Goal: Information Seeking & Learning: Learn about a topic

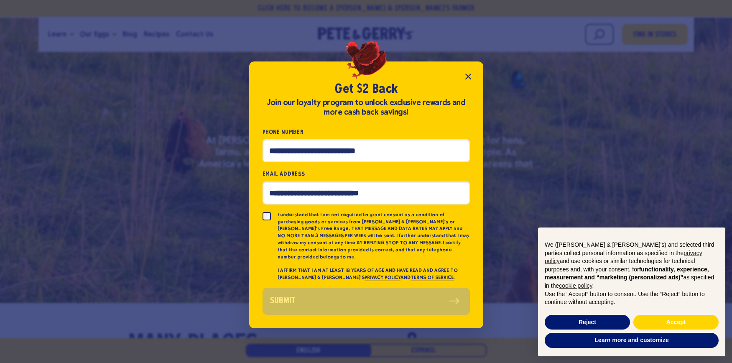
click at [475, 79] on button "Close popup" at bounding box center [468, 76] width 17 height 17
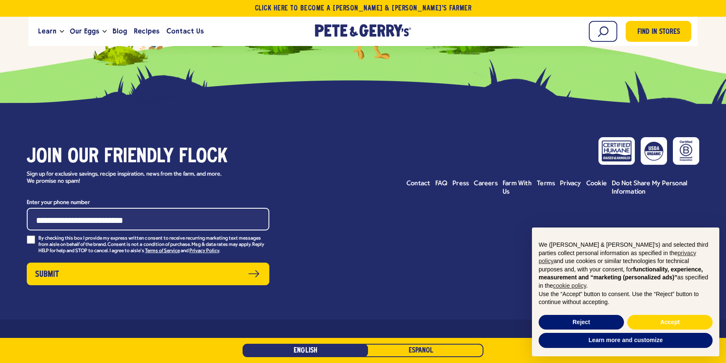
scroll to position [2244, 0]
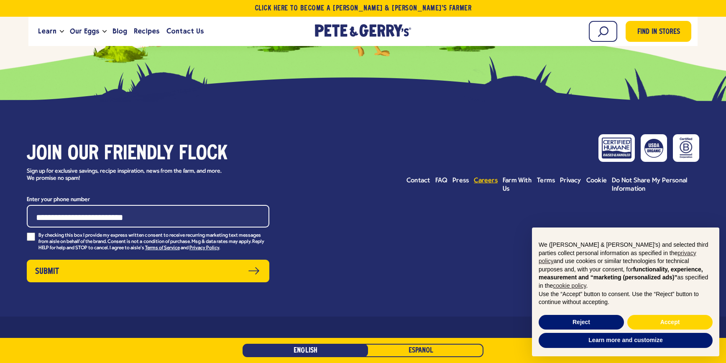
click at [489, 177] on span "Careers" at bounding box center [486, 180] width 24 height 7
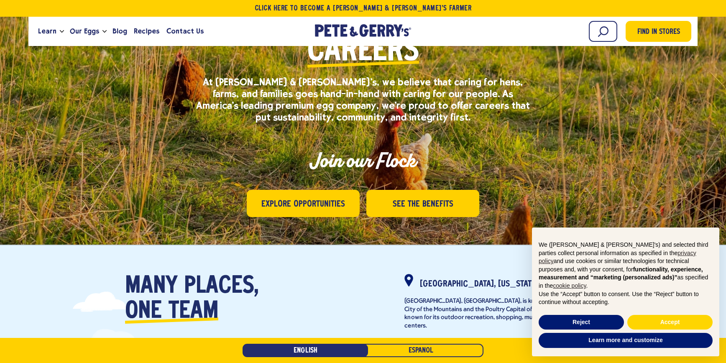
scroll to position [85, 0]
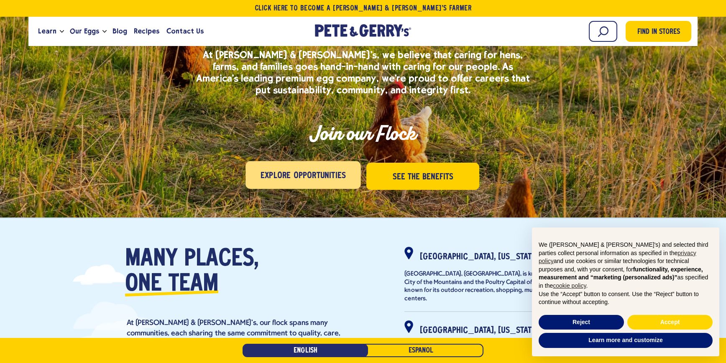
click at [330, 166] on link "Explore Opportunities" at bounding box center [302, 175] width 115 height 28
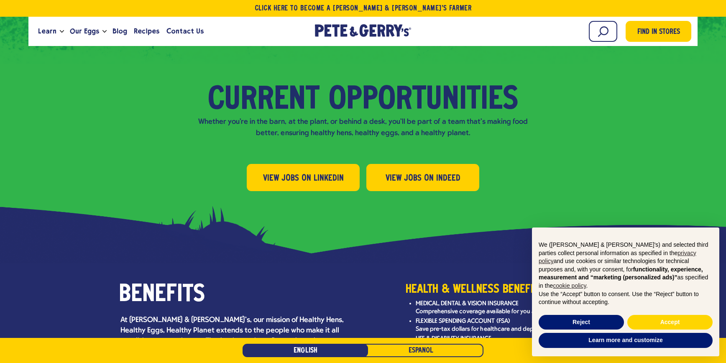
scroll to position [921, 0]
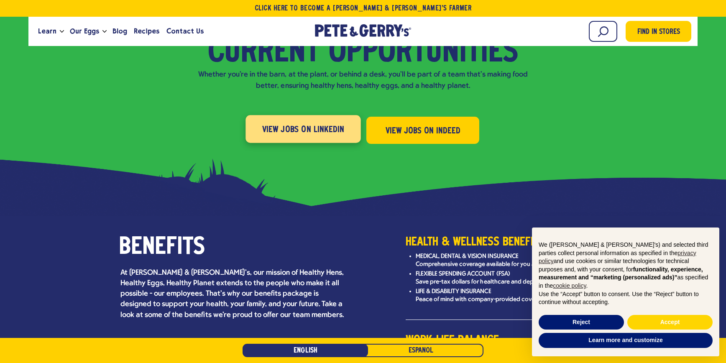
click at [330, 123] on span "View Jobs on LinkedIn" at bounding box center [303, 129] width 82 height 13
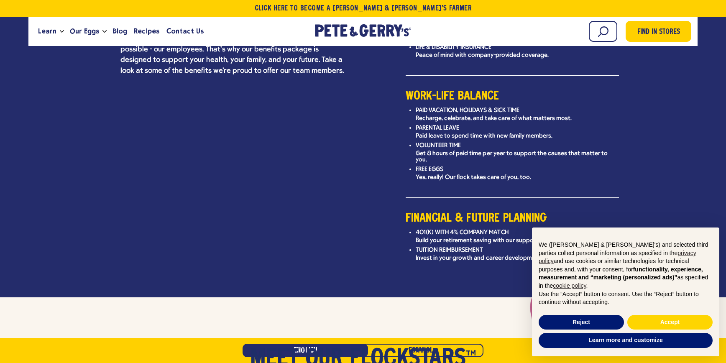
scroll to position [1362, 0]
